Goal: Transaction & Acquisition: Purchase product/service

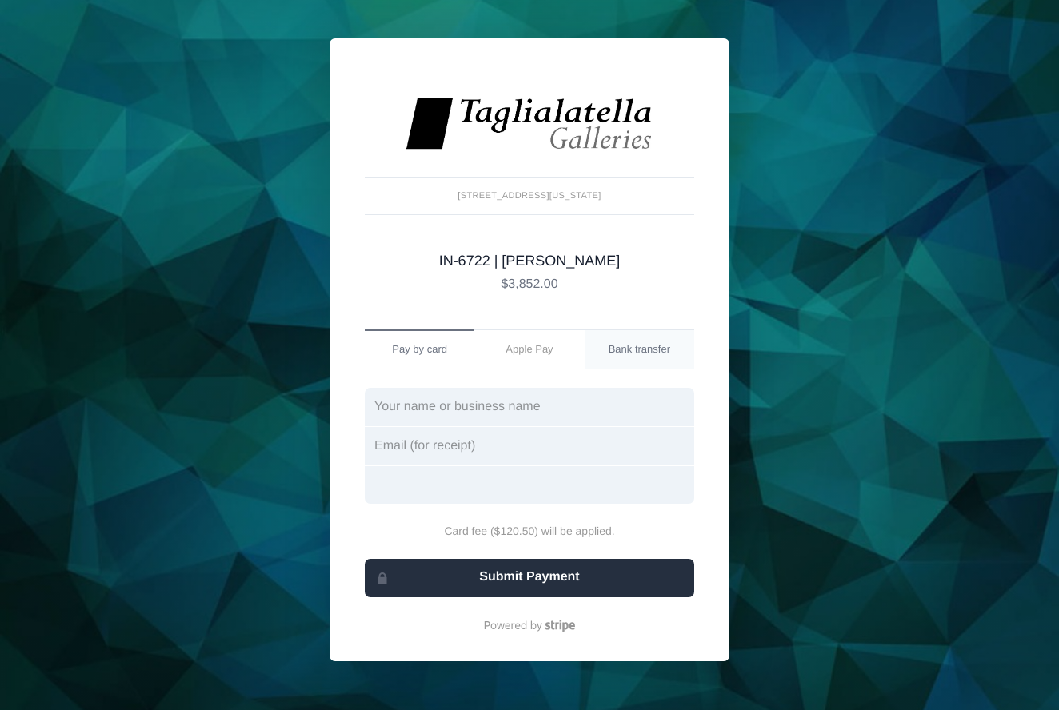
click at [636, 349] on link "Bank transfer" at bounding box center [639, 349] width 110 height 38
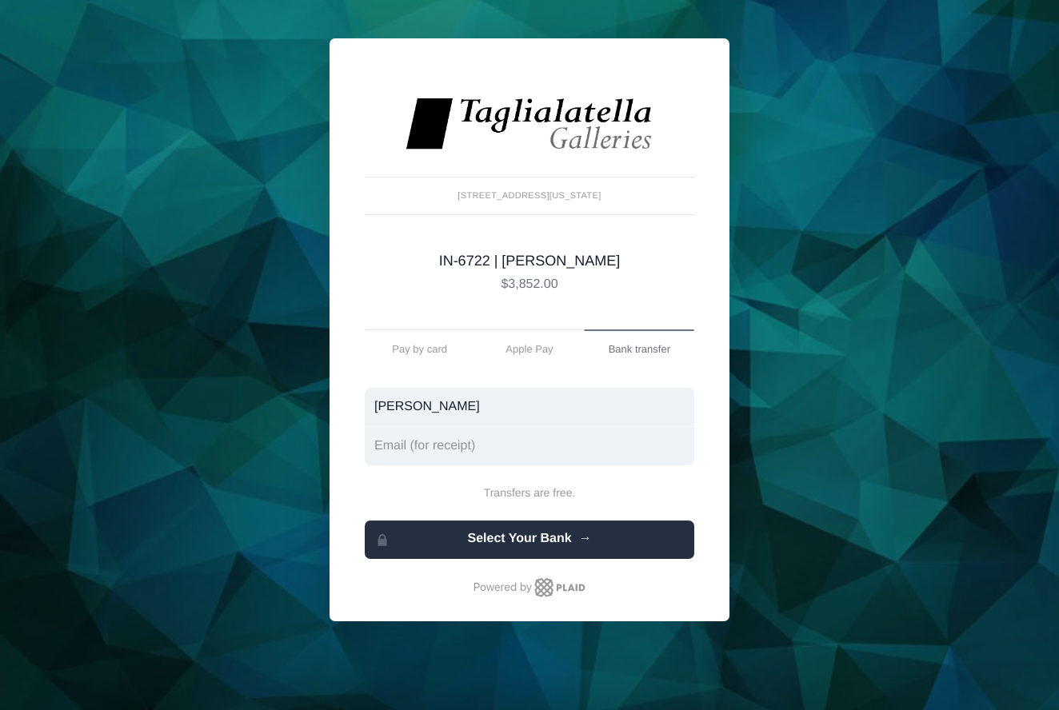
type input "[PERSON_NAME]"
type input "j"
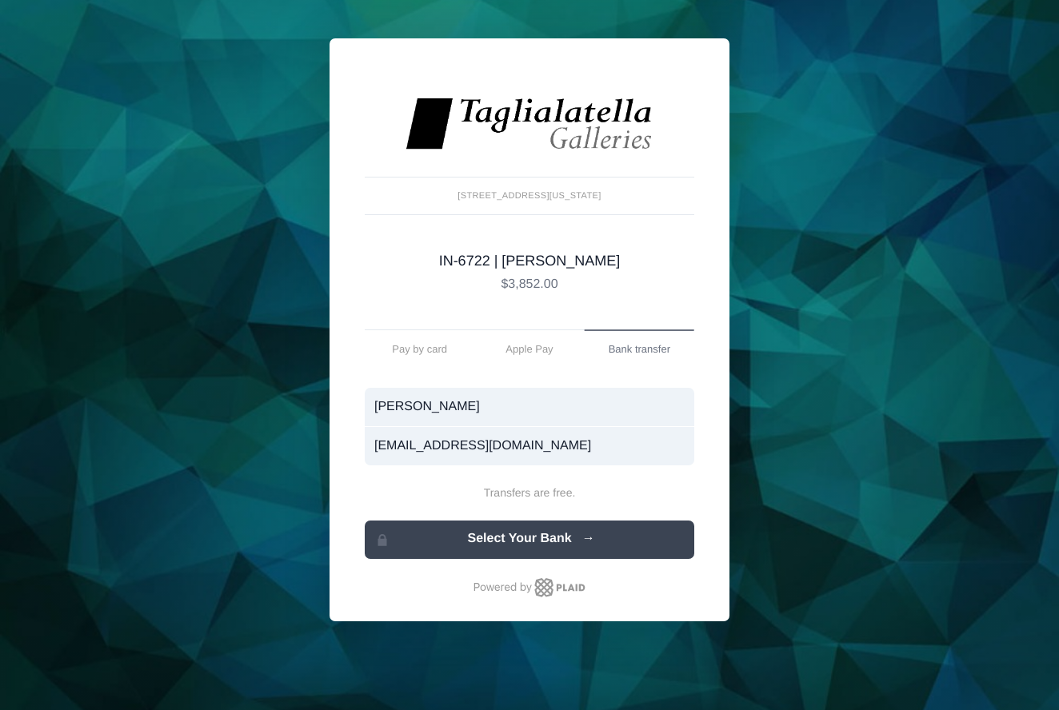
type input "[EMAIL_ADDRESS][DOMAIN_NAME]"
click at [546, 540] on link "Select Your Bank" at bounding box center [529, 539] width 329 height 38
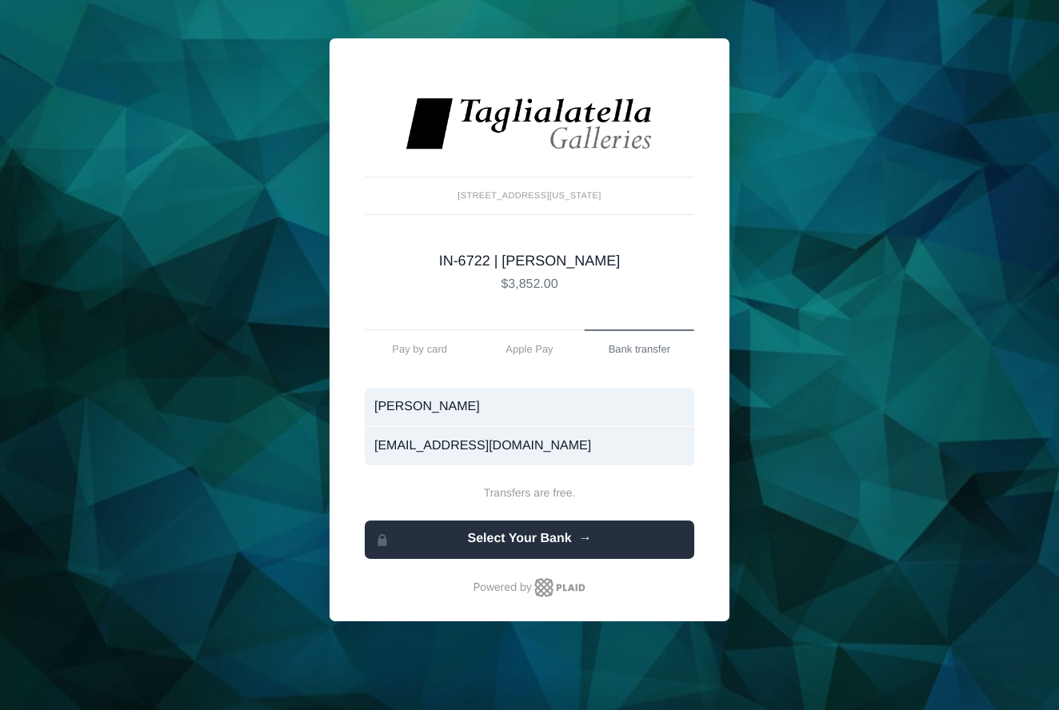
click at [643, 350] on div at bounding box center [639, 348] width 110 height 39
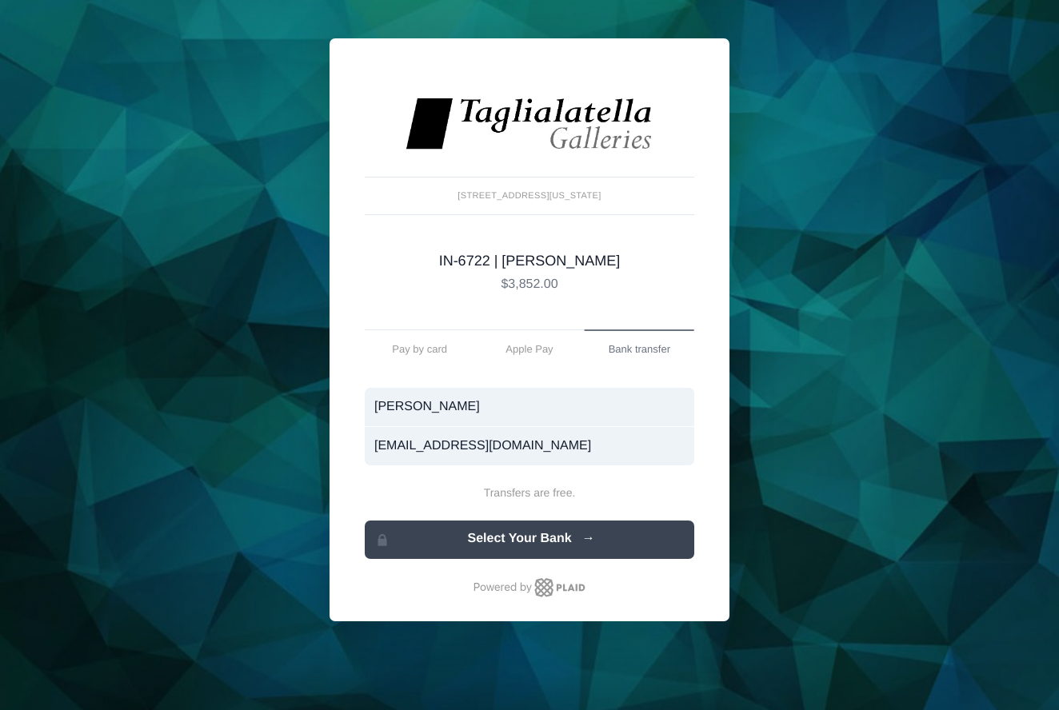
click at [514, 538] on link "Select Your Bank" at bounding box center [529, 539] width 329 height 38
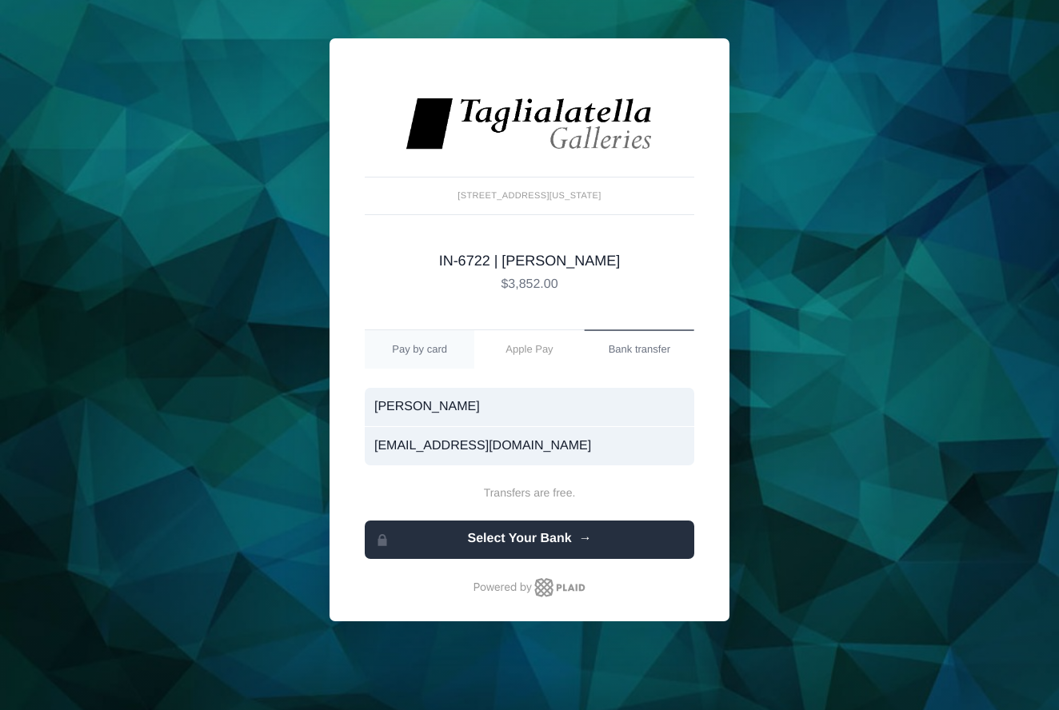
click at [412, 350] on link "Pay by card" at bounding box center [420, 349] width 110 height 38
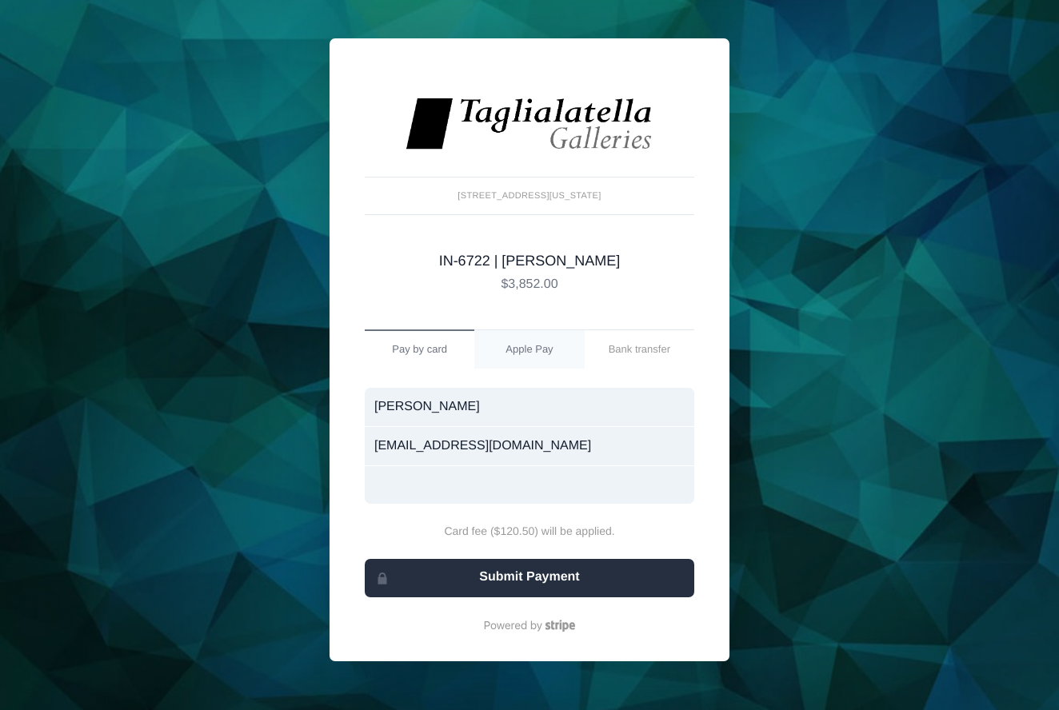
click at [528, 346] on link "Apple Pay" at bounding box center [529, 349] width 110 height 38
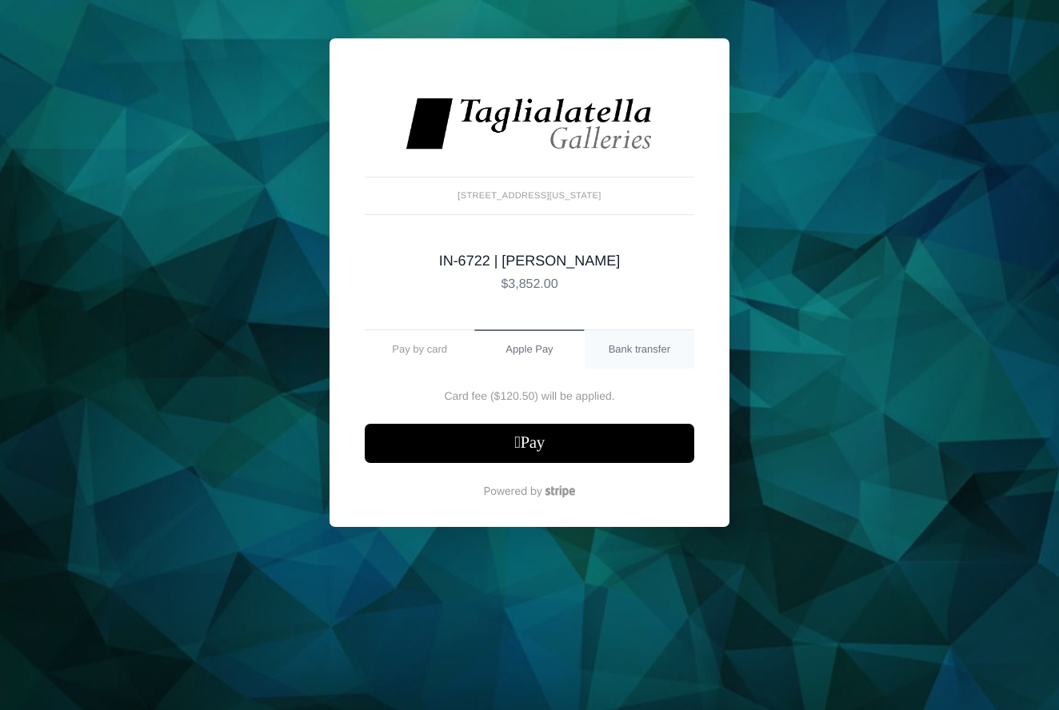
click at [630, 354] on link "Bank transfer" at bounding box center [639, 349] width 110 height 38
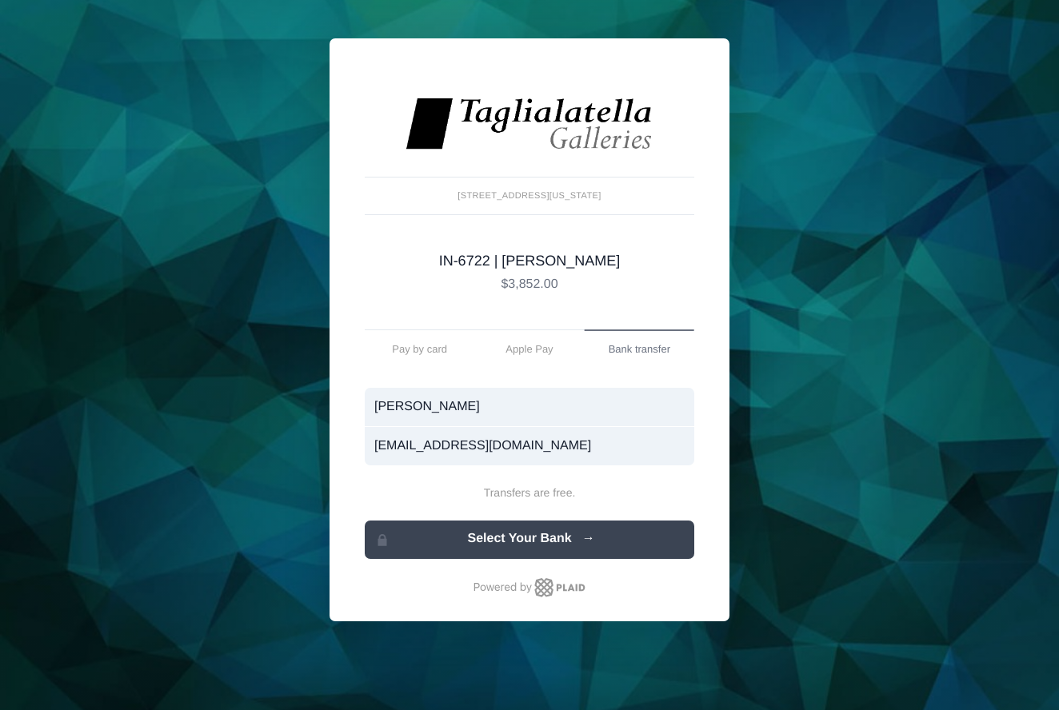
click at [483, 540] on link "Select Your Bank" at bounding box center [529, 539] width 329 height 38
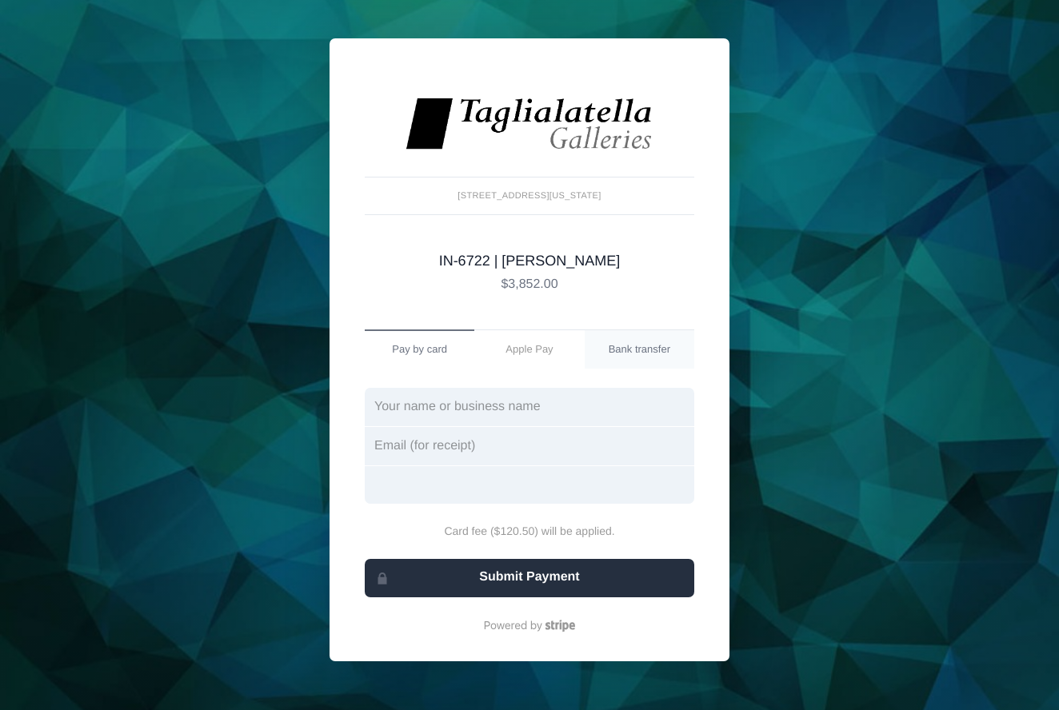
click at [634, 349] on link "Bank transfer" at bounding box center [639, 349] width 110 height 38
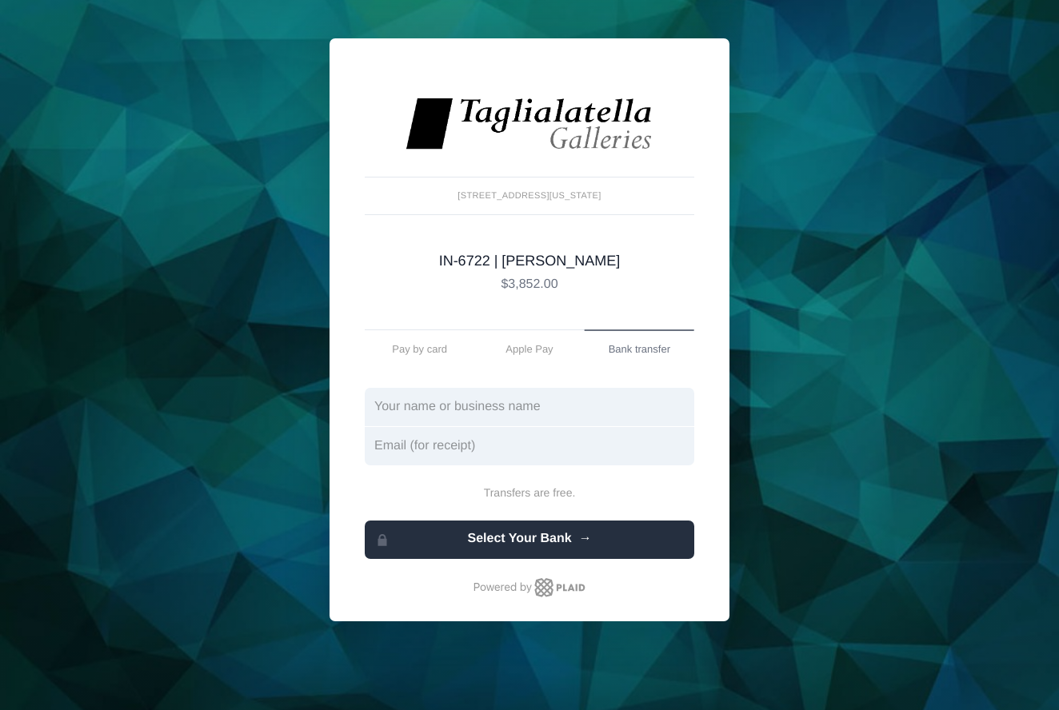
click at [676, 406] on input "text" at bounding box center [529, 407] width 329 height 38
click at [680, 408] on input "text" at bounding box center [529, 407] width 329 height 38
click at [671, 408] on input "text" at bounding box center [529, 407] width 329 height 38
drag, startPoint x: 680, startPoint y: 406, endPoint x: 572, endPoint y: 406, distance: 107.1
click at [680, 406] on input "text" at bounding box center [529, 407] width 329 height 38
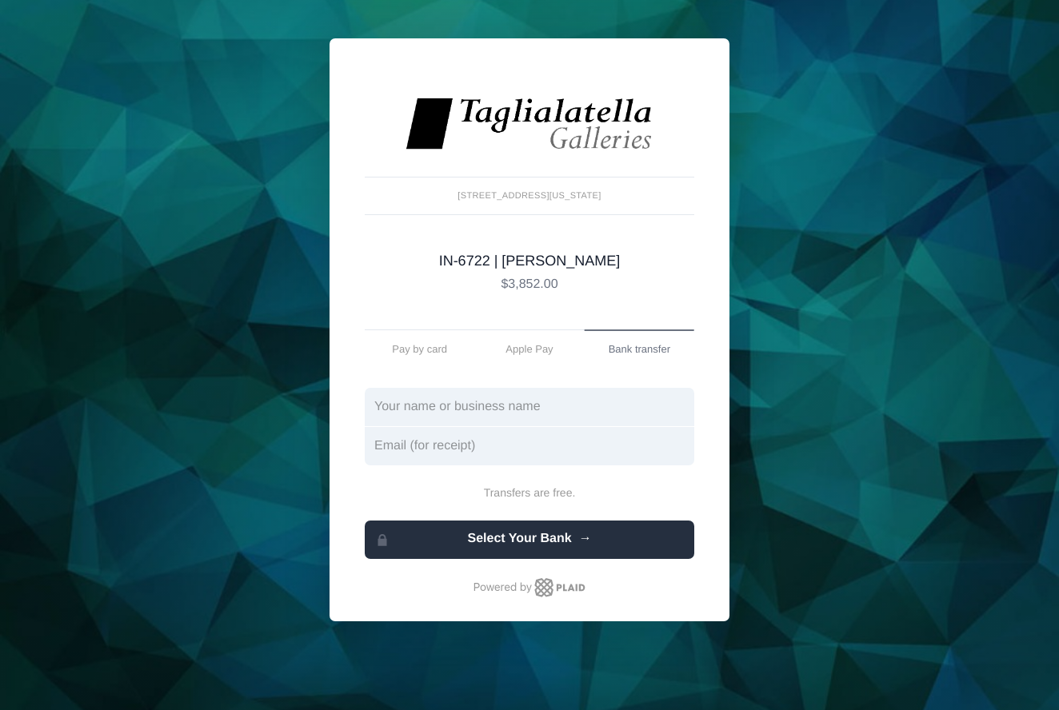
click at [417, 409] on input "text" at bounding box center [529, 407] width 329 height 38
type input "[PERSON_NAME]"
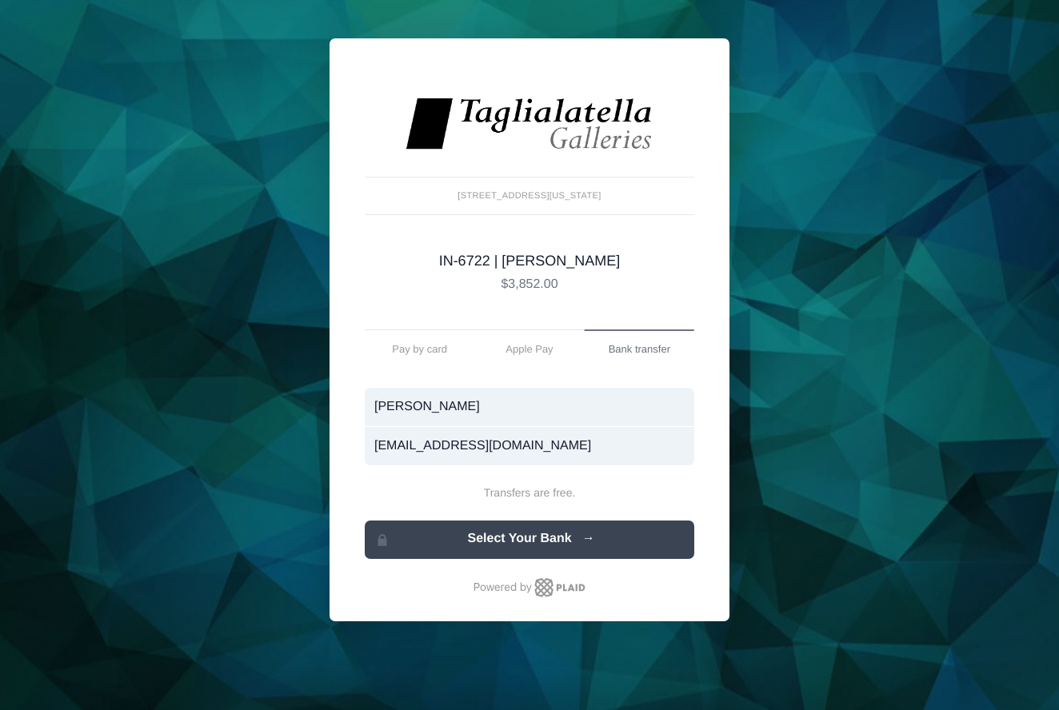
type input "jasonaudiffred@gmail.com"
click at [530, 538] on link "Select Your Bank" at bounding box center [529, 539] width 329 height 38
